Goal: Task Accomplishment & Management: Use online tool/utility

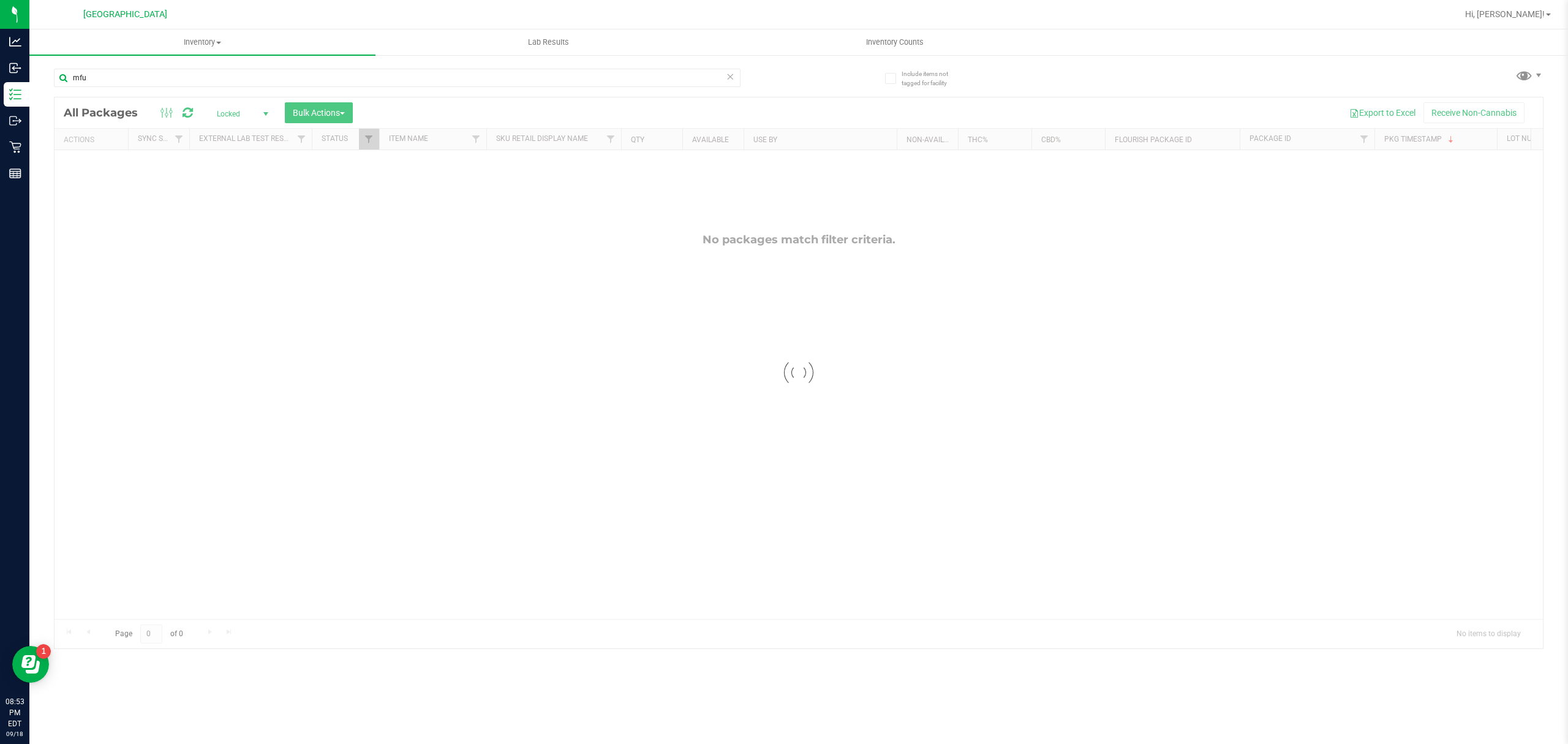
click at [253, 116] on span "Locked" at bounding box center [240, 114] width 67 height 17
click at [246, 189] on li "All" at bounding box center [240, 189] width 66 height 19
click at [236, 75] on input "mfu" at bounding box center [397, 78] width 687 height 19
click at [236, 75] on input "mfu" at bounding box center [397, 78] width 687 height 19
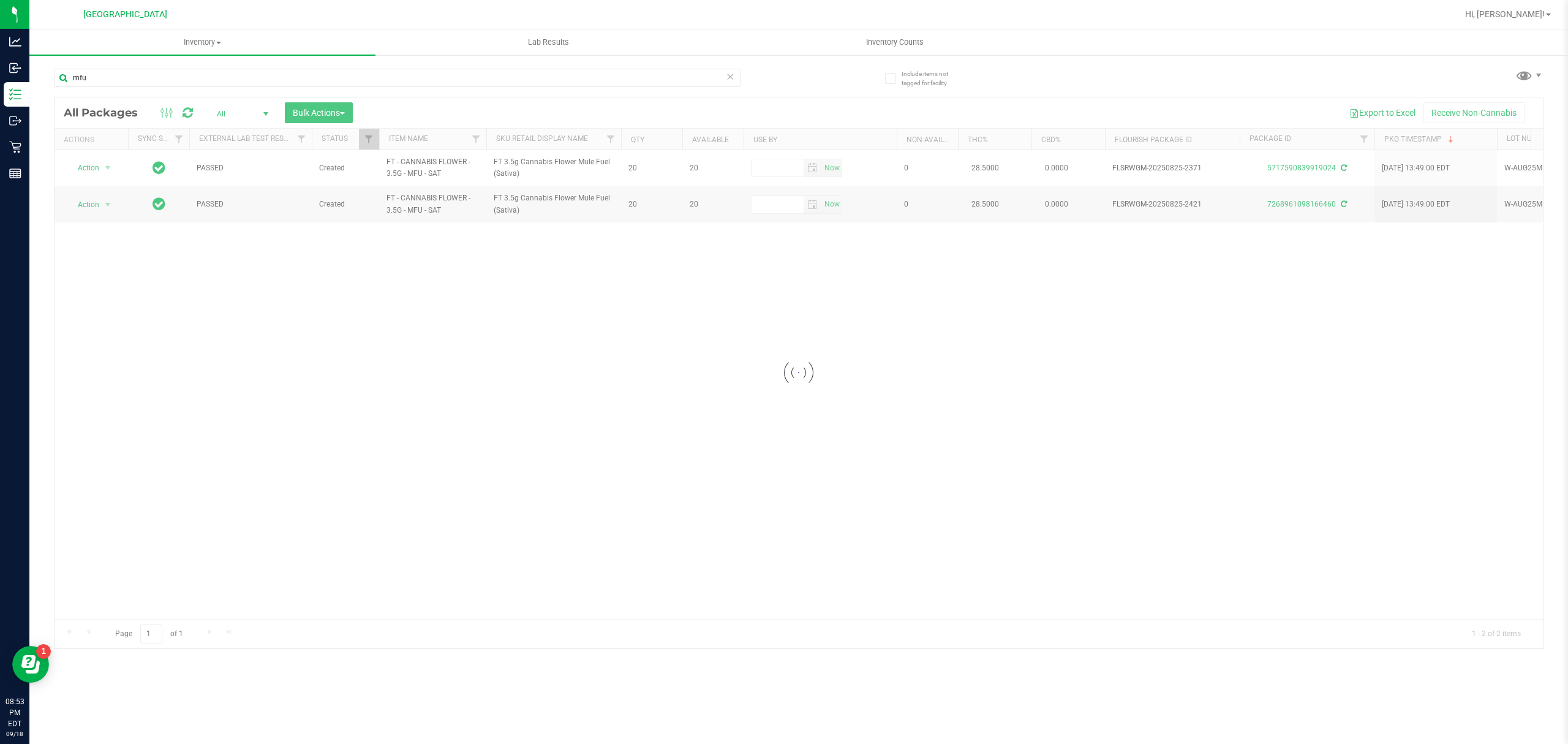
click at [299, 272] on div at bounding box center [799, 373] width 1489 height 551
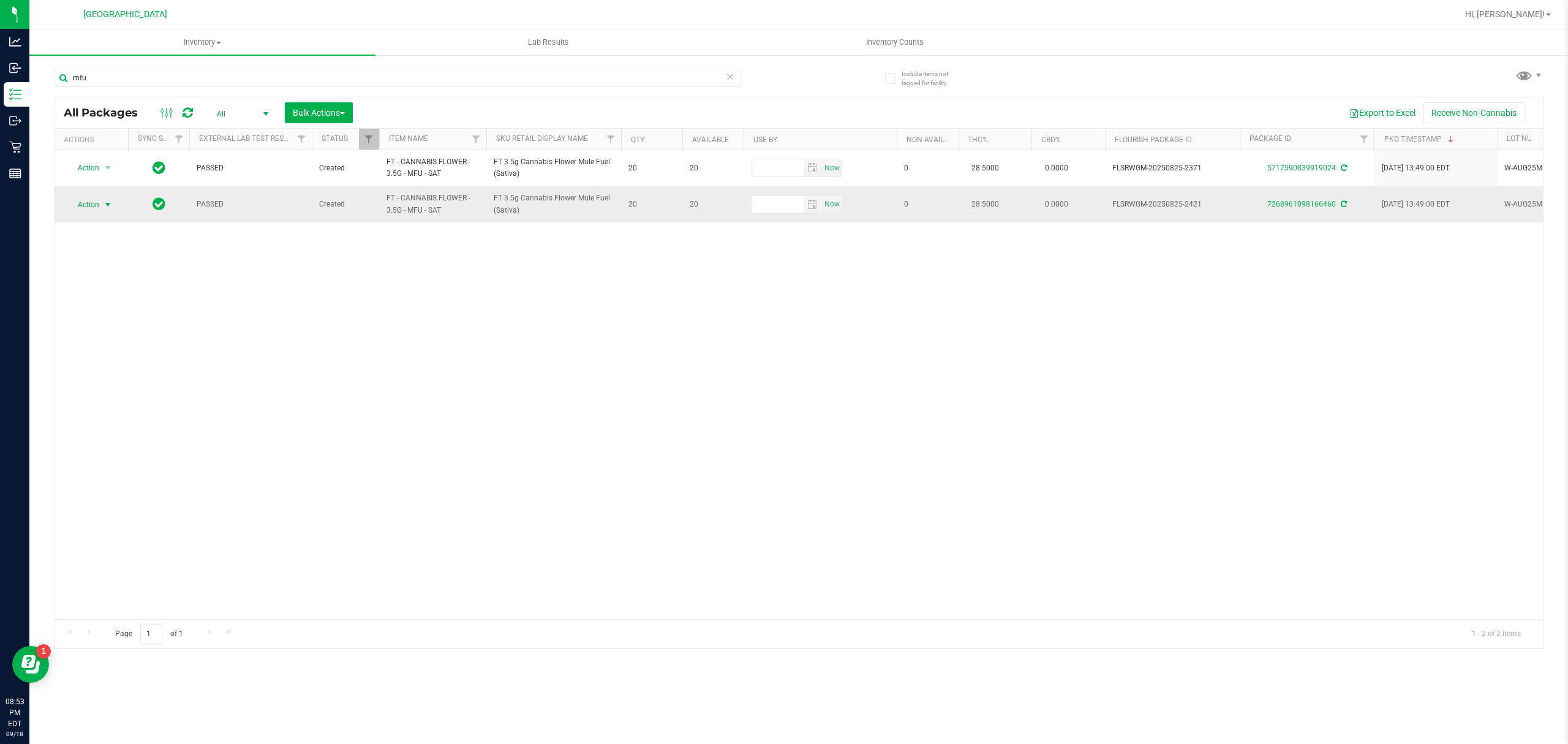
click at [108, 202] on span "select" at bounding box center [107, 204] width 10 height 10
click at [125, 321] on li "Lock package" at bounding box center [115, 317] width 95 height 19
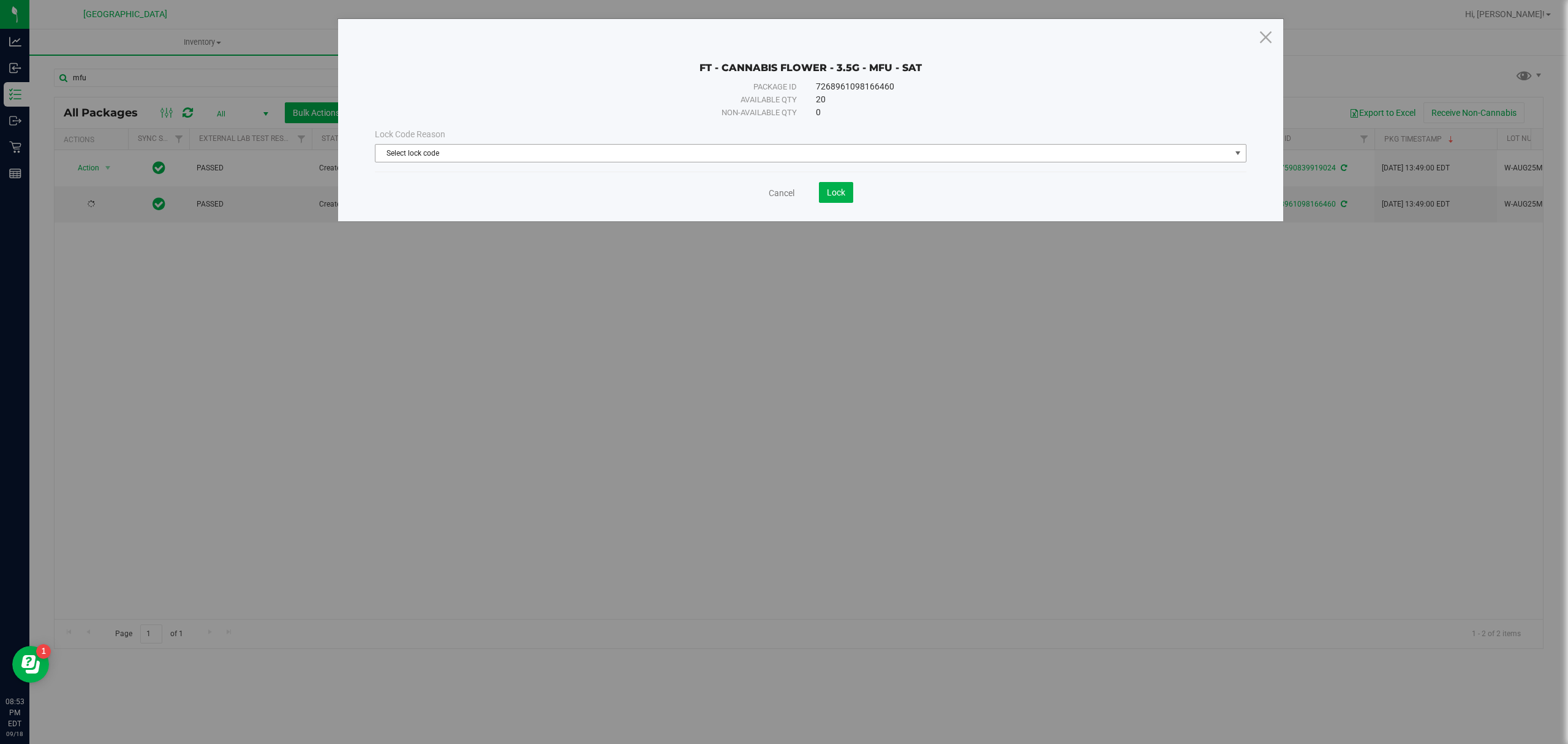
click at [1069, 160] on span "Select lock code" at bounding box center [802, 154] width 855 height 17
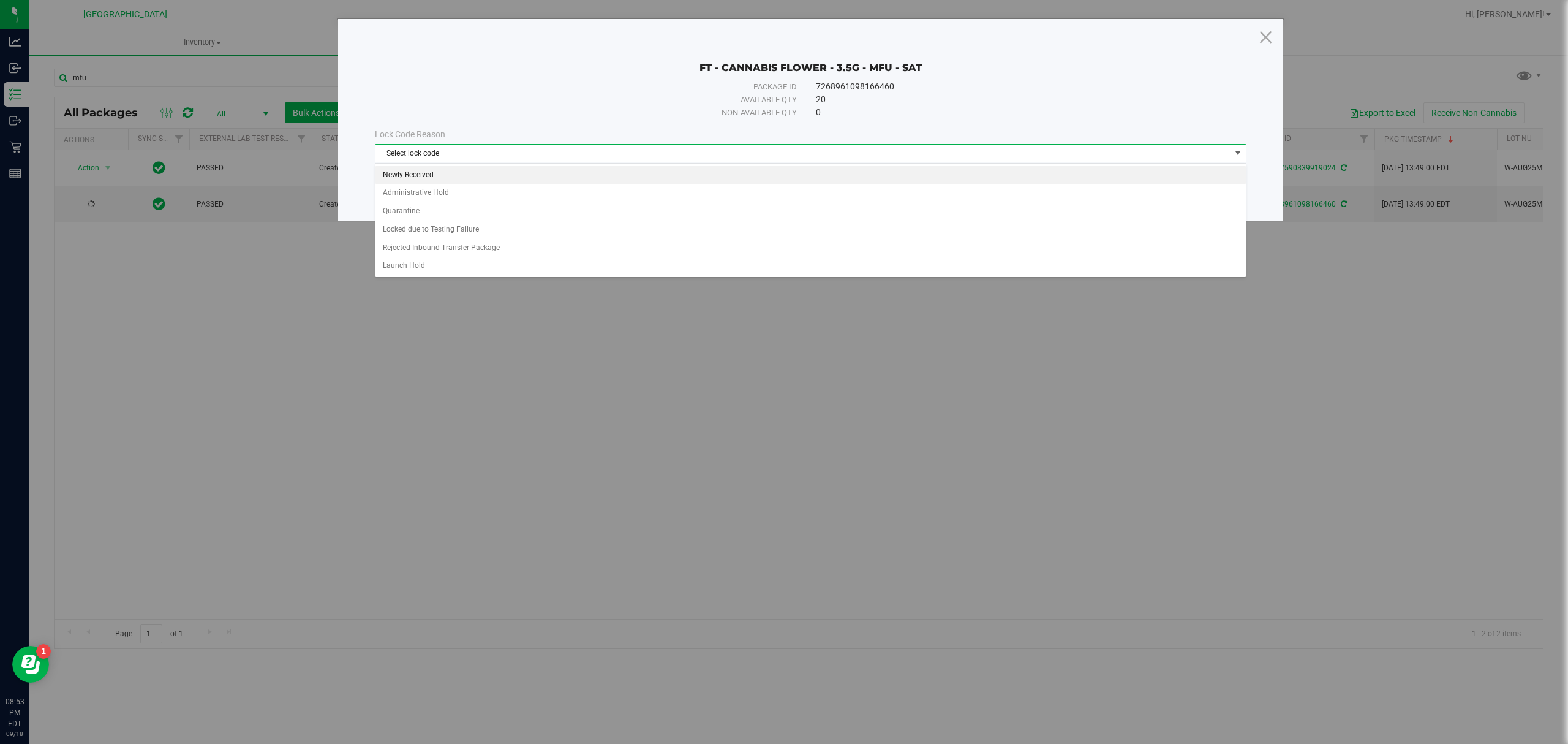
click at [473, 180] on li "Newly Received" at bounding box center [810, 176] width 870 height 19
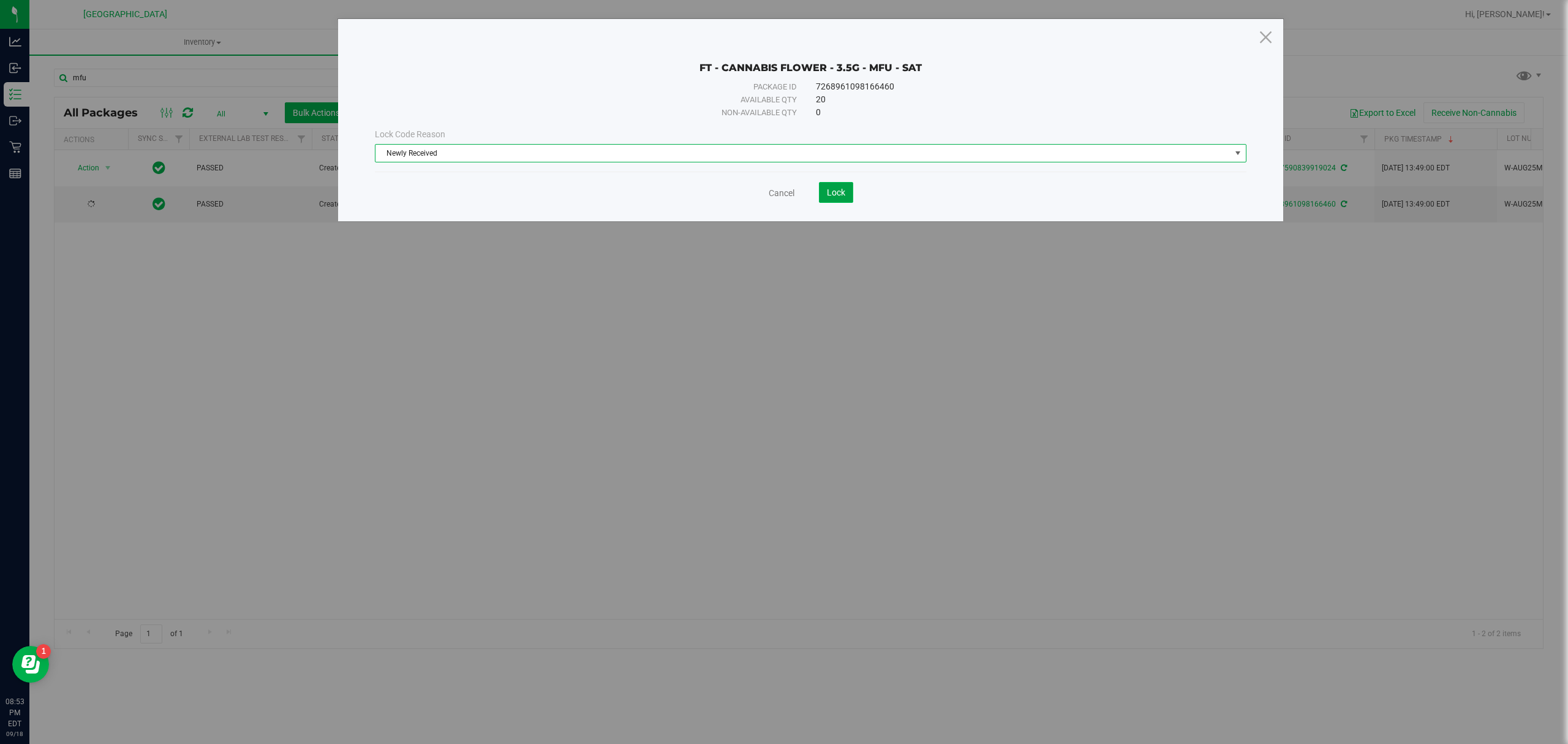
click at [844, 197] on span "Lock" at bounding box center [836, 192] width 19 height 10
